Goal: Information Seeking & Learning: Learn about a topic

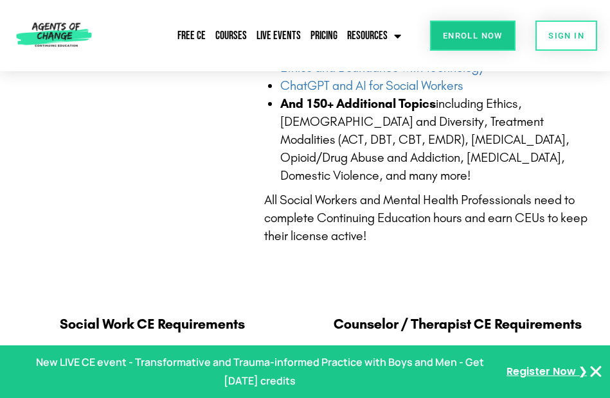
scroll to position [642, 0]
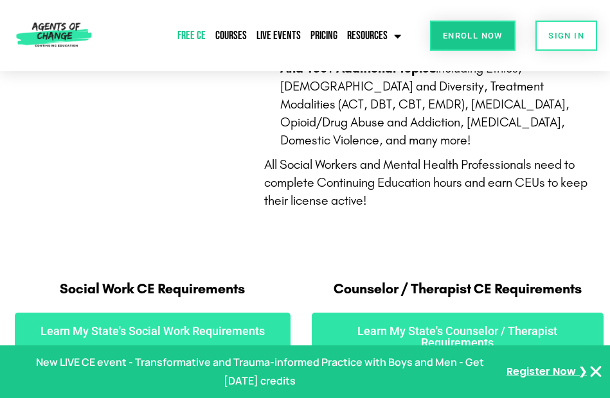
click at [197, 35] on link "Free CE" at bounding box center [191, 36] width 35 height 30
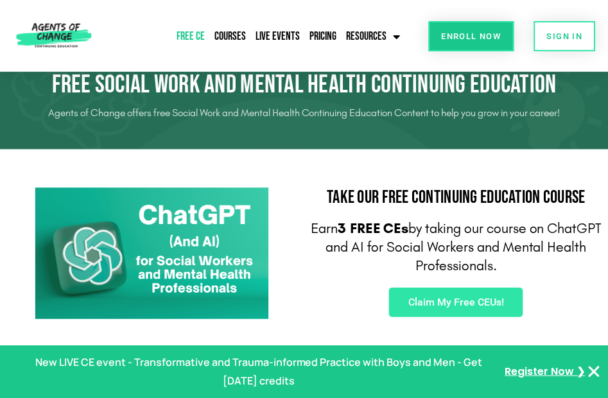
scroll to position [64, 0]
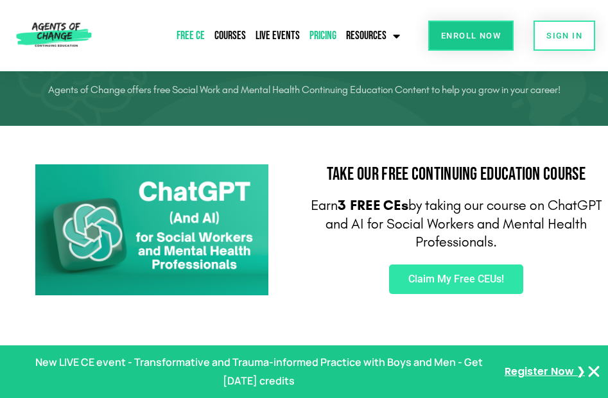
click at [332, 31] on link "Pricing" at bounding box center [322, 36] width 33 height 30
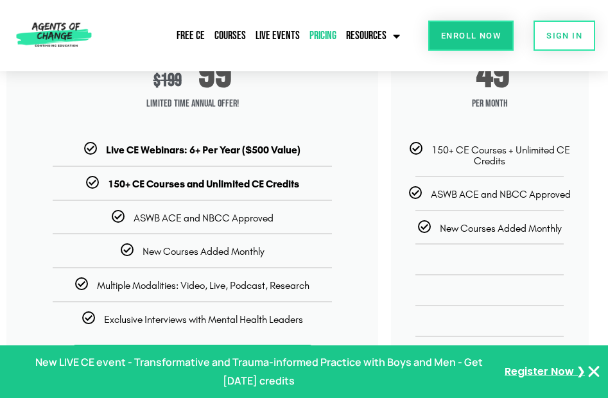
scroll to position [122, 0]
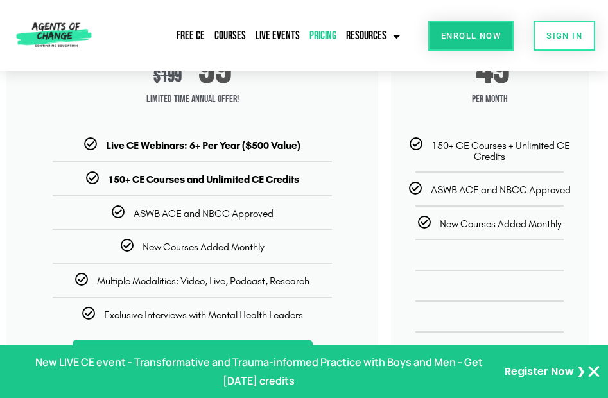
click at [596, 367] on icon "Close Banner" at bounding box center [593, 371] width 15 height 15
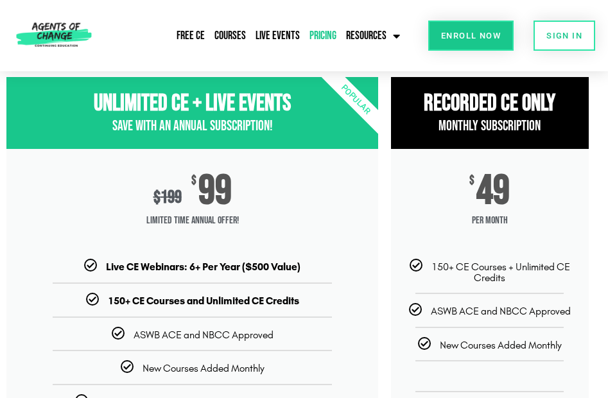
scroll to position [0, 0]
